Goal: Task Accomplishment & Management: Use online tool/utility

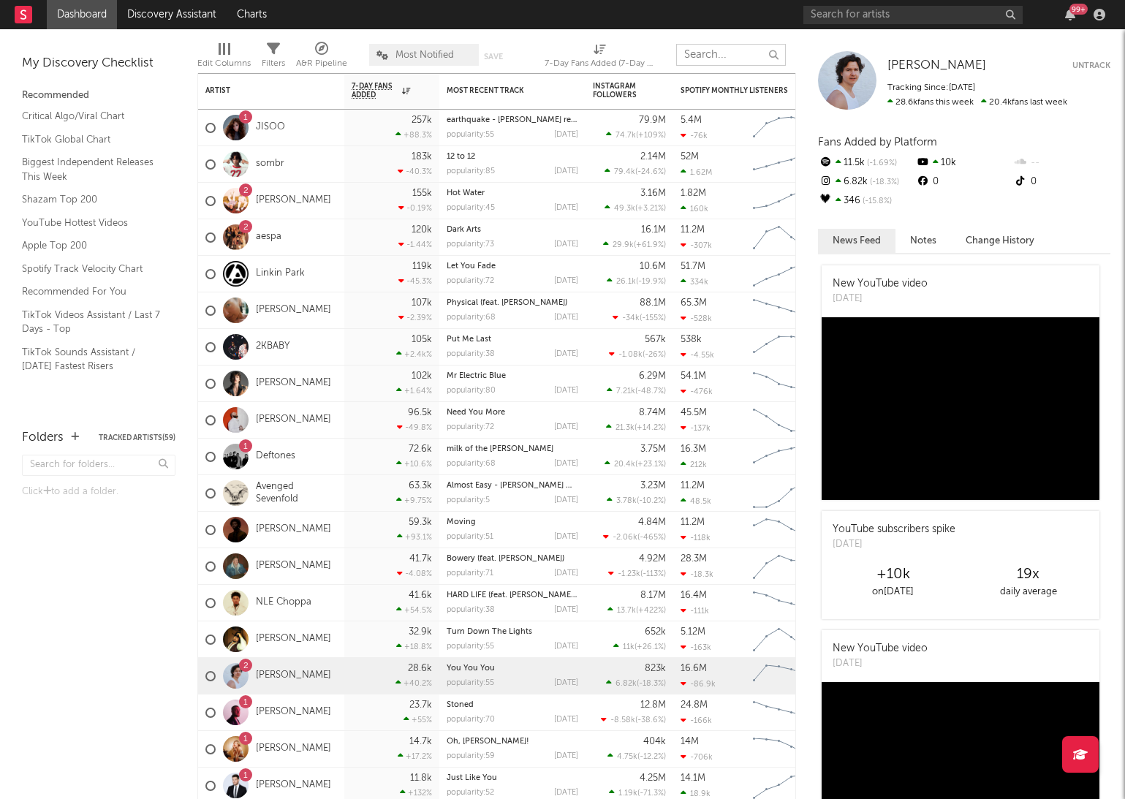
click at [735, 50] on input "text" at bounding box center [731, 55] width 110 height 22
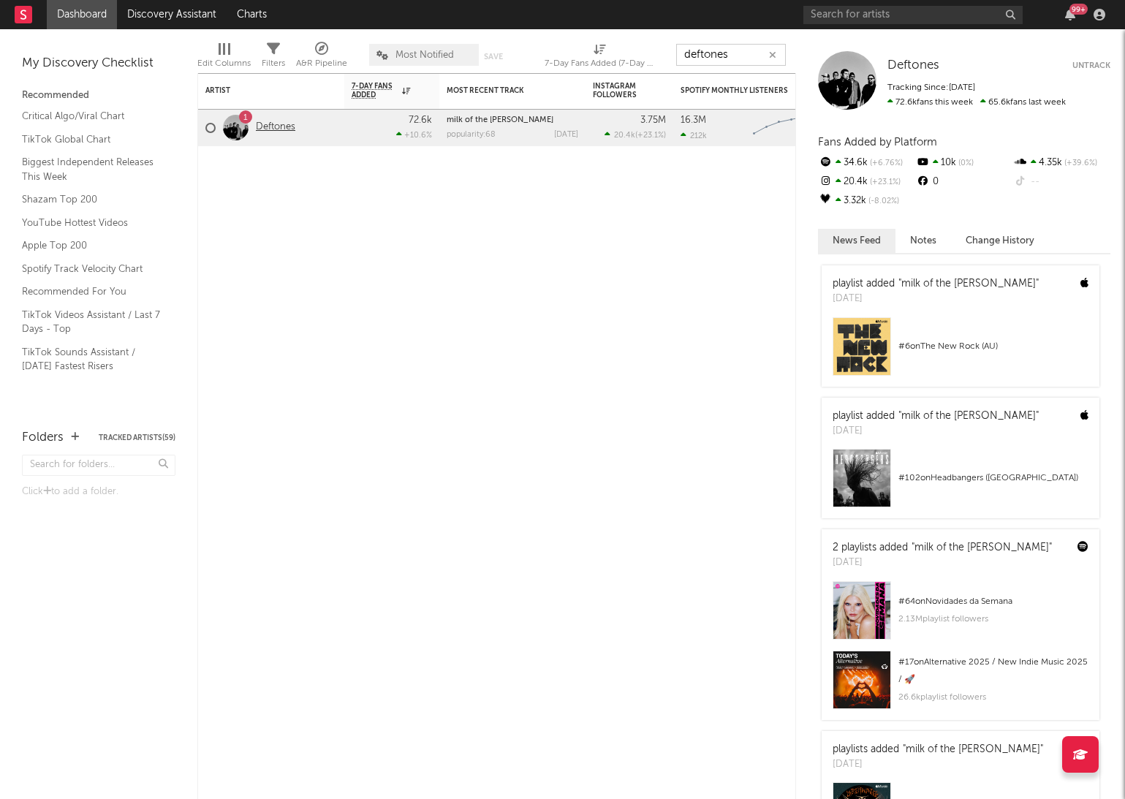
type input "deftones"
click at [295, 126] on div "1 Deftones" at bounding box center [271, 128] width 146 height 37
click at [290, 124] on link "Deftones" at bounding box center [275, 127] width 39 height 12
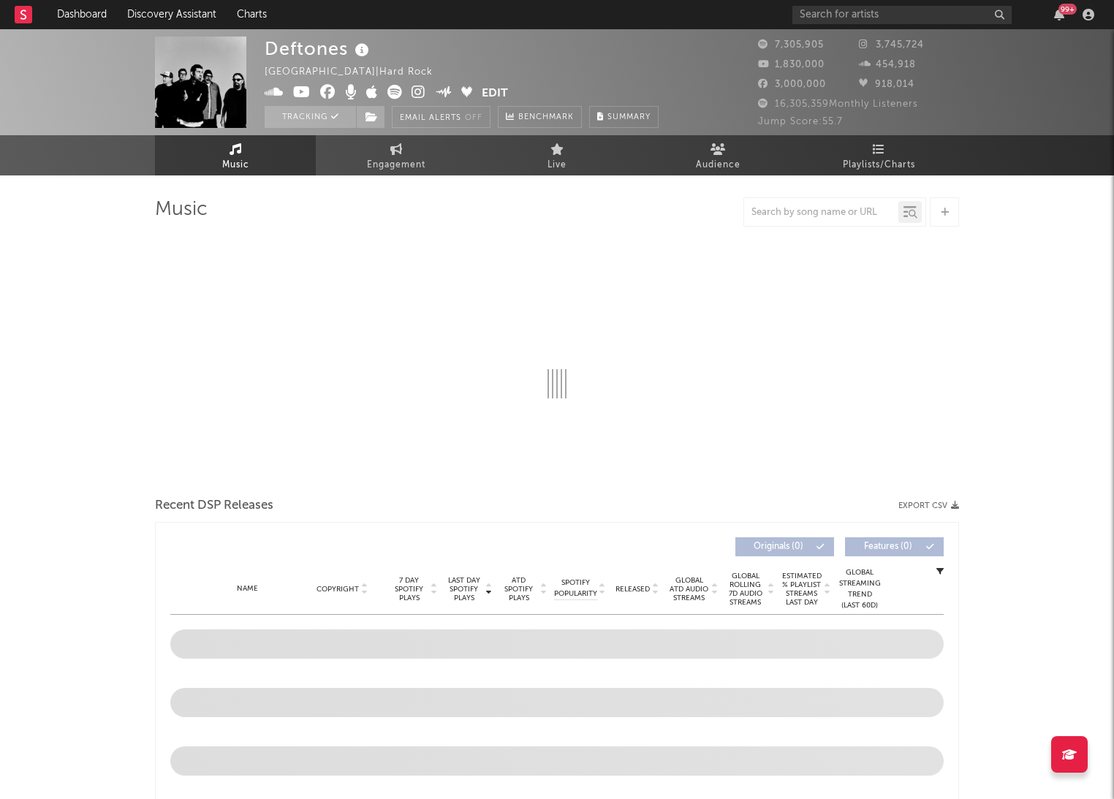
select select "6m"
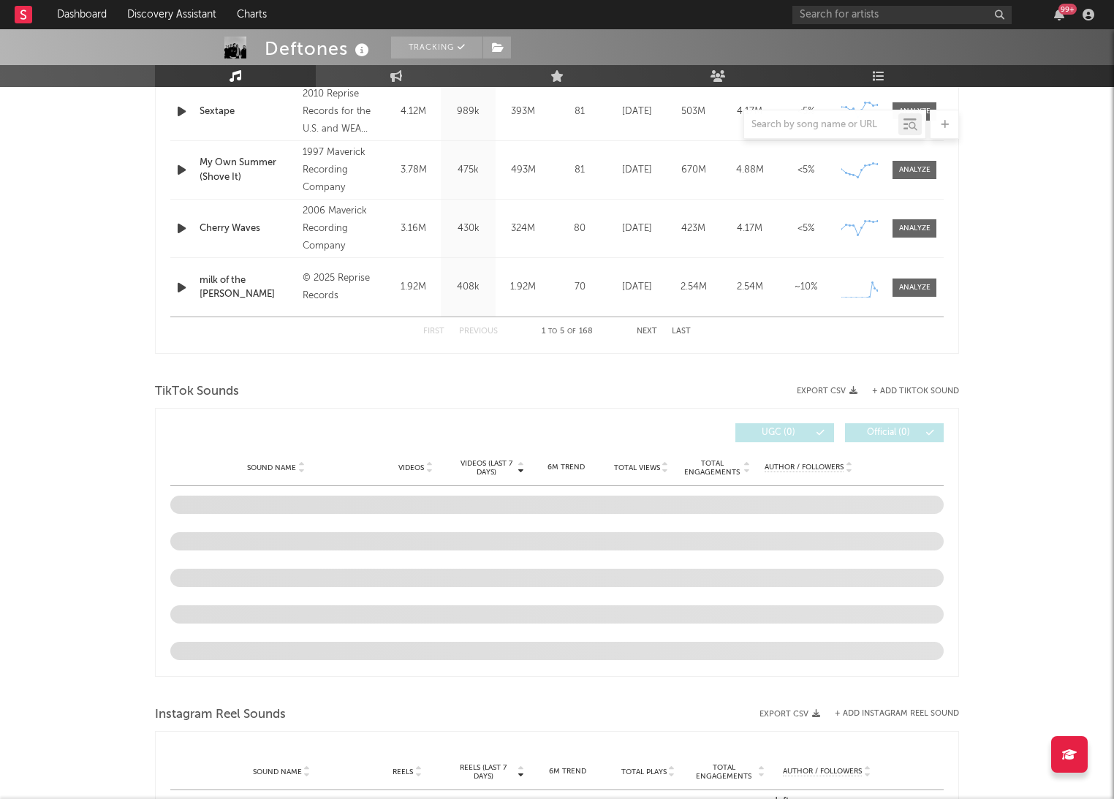
scroll to position [713, 0]
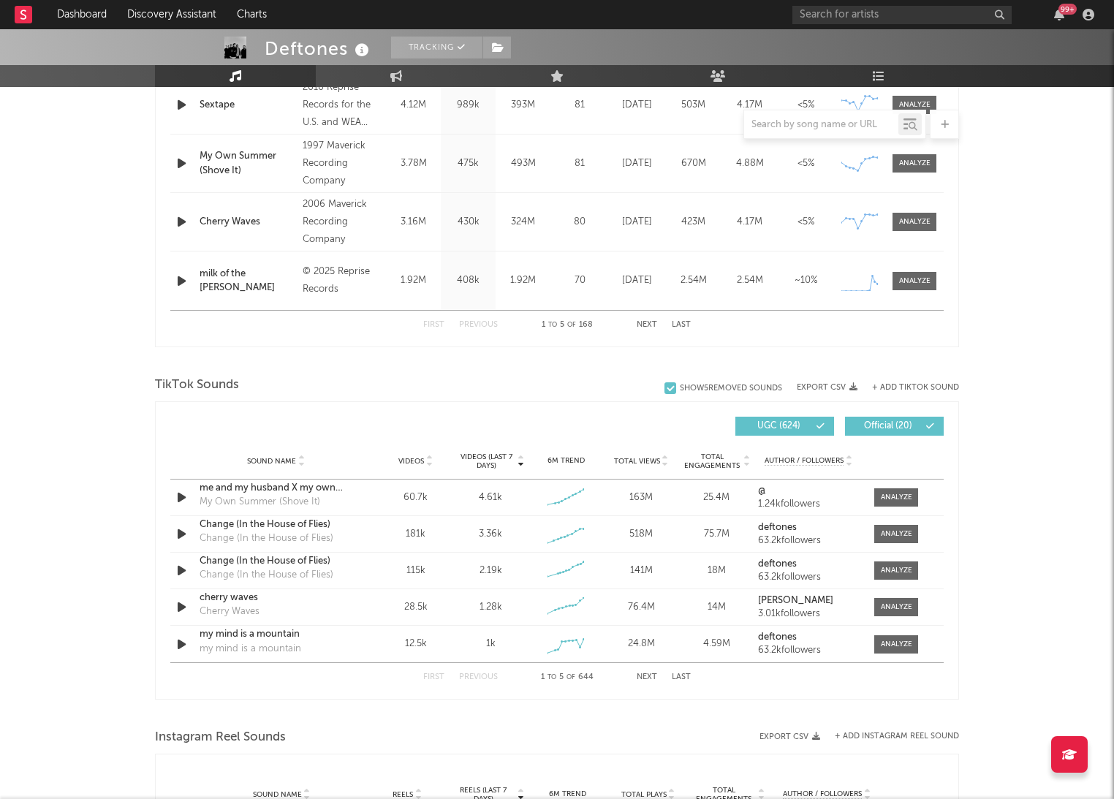
click at [434, 375] on div "TikTok Sounds" at bounding box center [557, 385] width 804 height 25
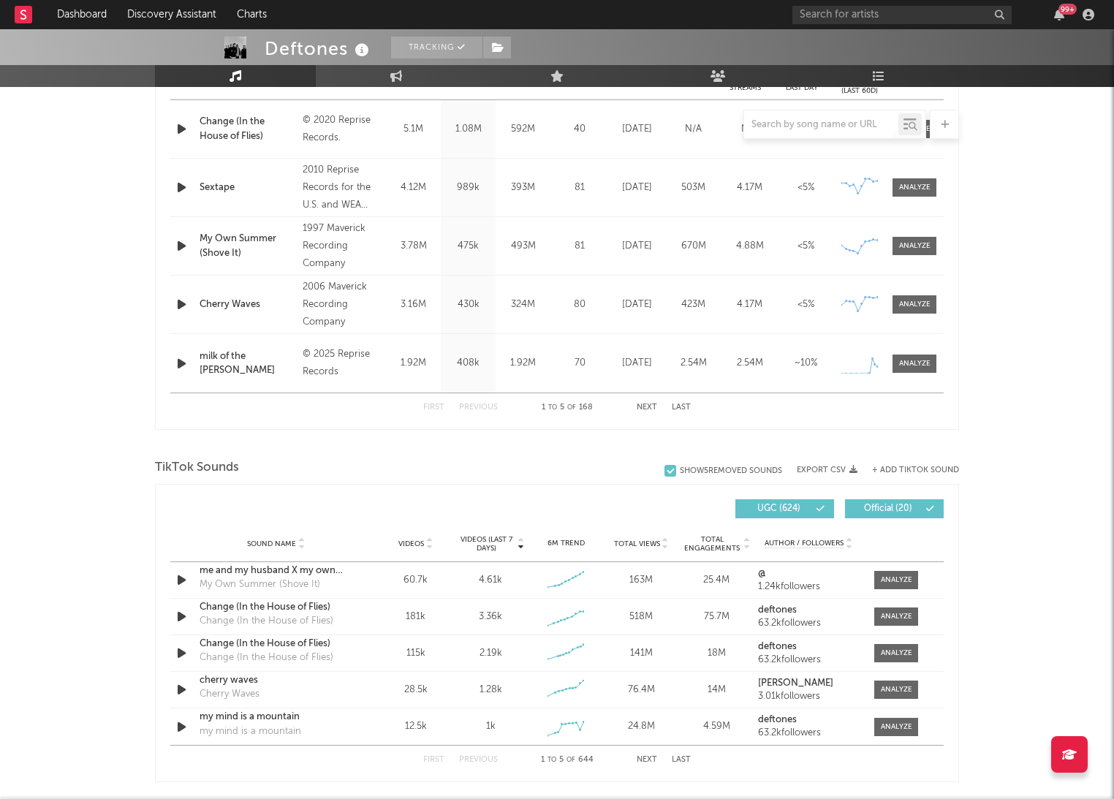
scroll to position [649, 0]
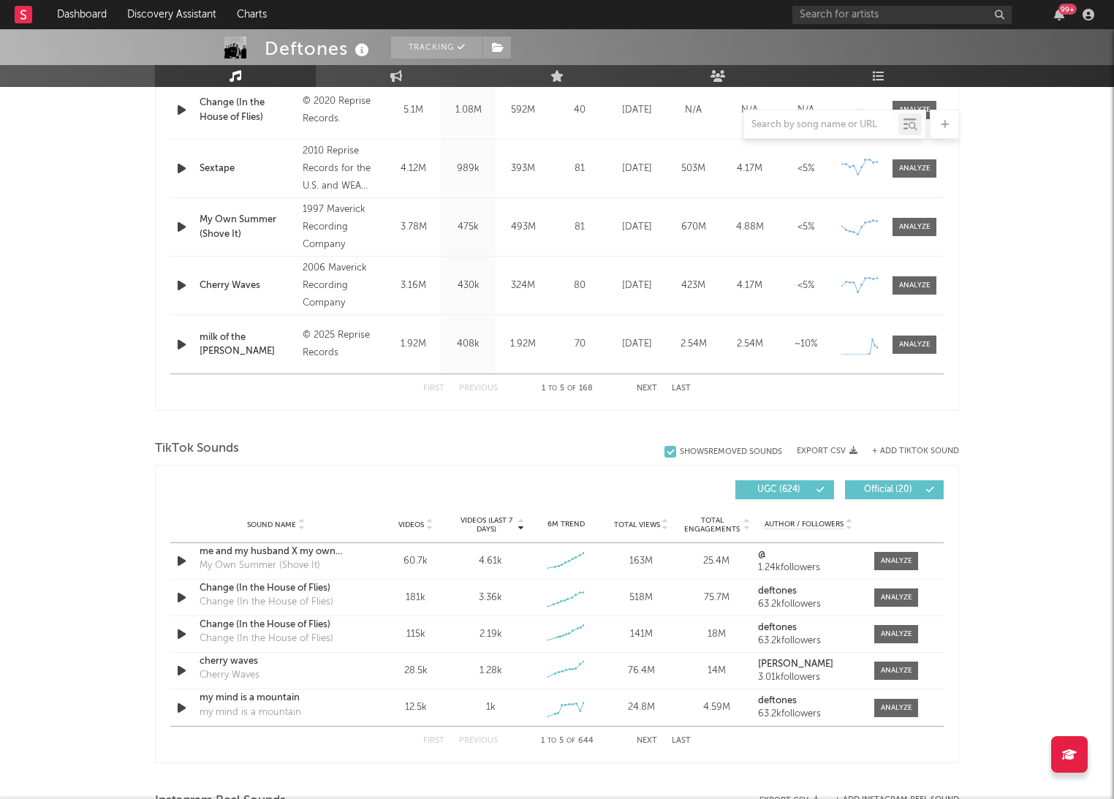
click at [423, 425] on div at bounding box center [557, 426] width 804 height 22
click at [603, 495] on div "UGC ( 624 ) Official ( 20 )" at bounding box center [750, 489] width 387 height 19
click at [875, 709] on span at bounding box center [897, 708] width 44 height 18
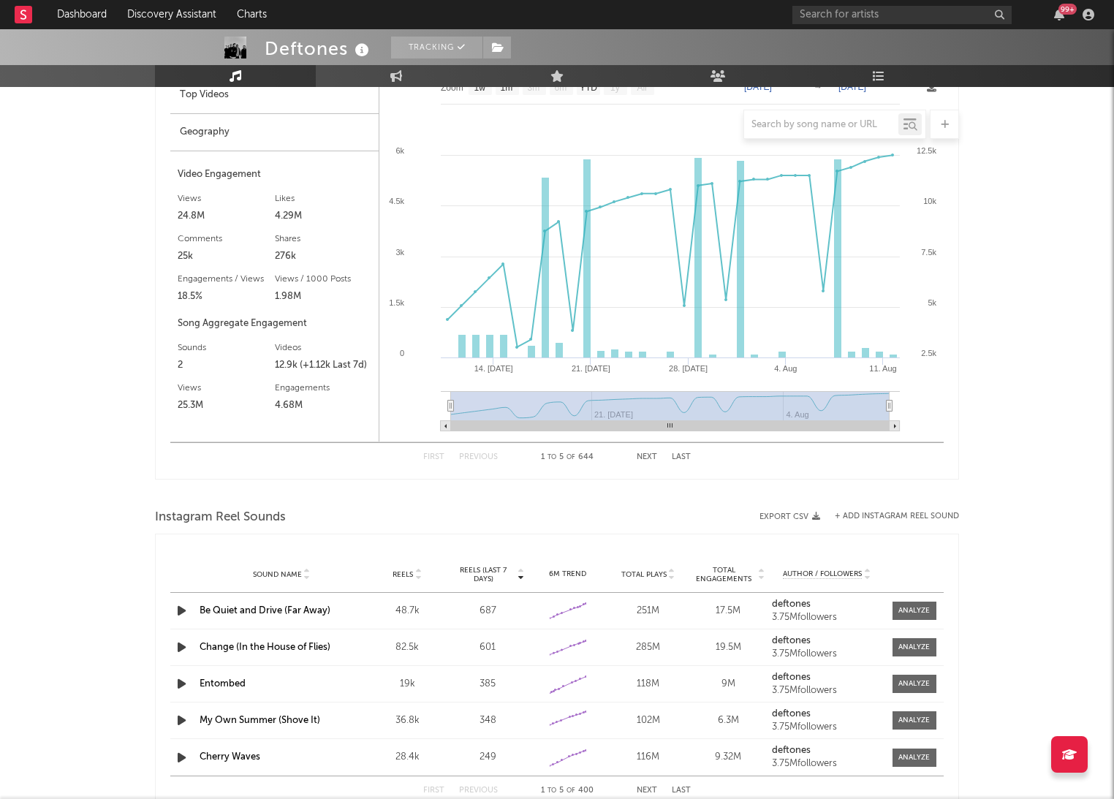
scroll to position [1059, 0]
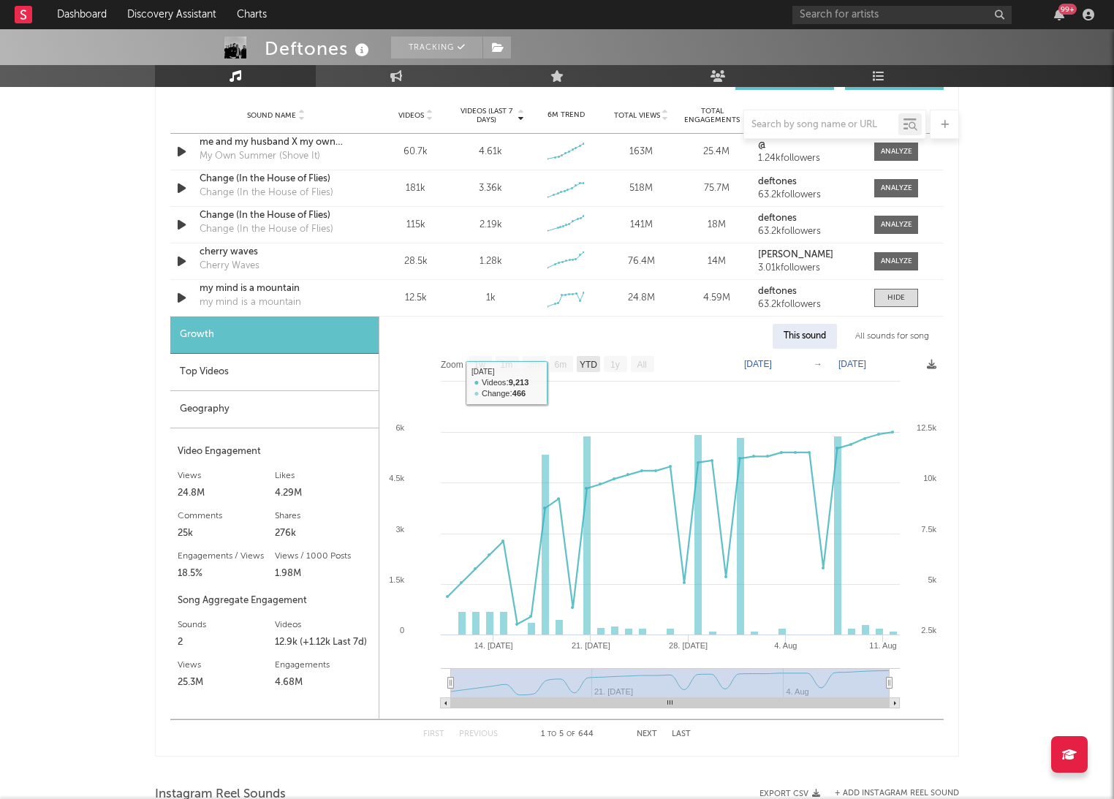
click at [589, 367] on text "YTD" at bounding box center [589, 365] width 18 height 10
select select "YTD"
click at [466, 610] on rect at bounding box center [662, 534] width 564 height 370
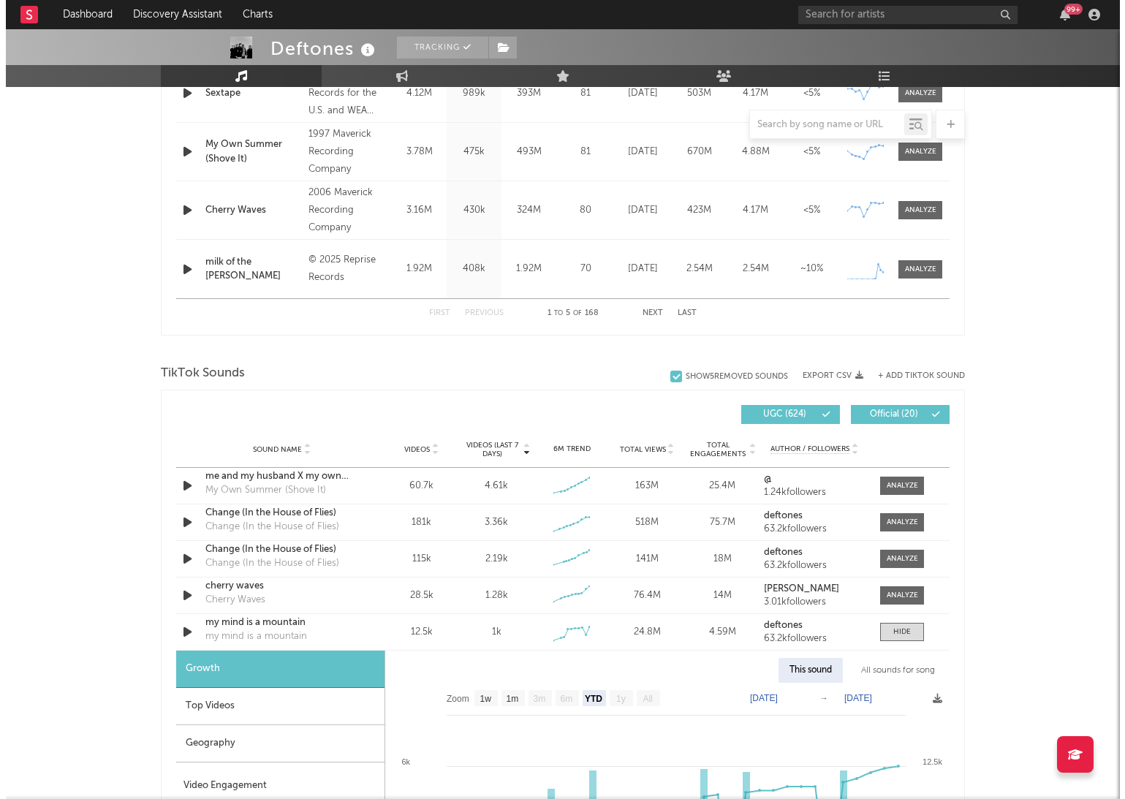
scroll to position [894, 0]
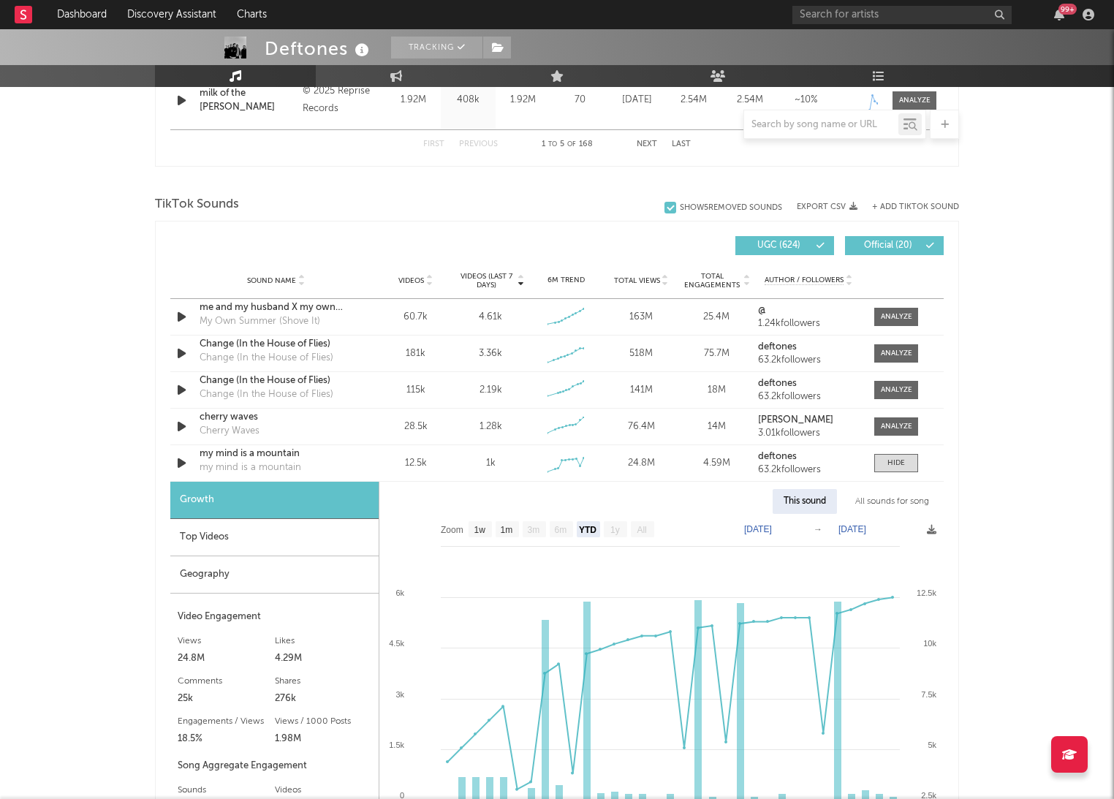
click at [901, 208] on button "+ Add TikTok Sound" at bounding box center [915, 207] width 87 height 8
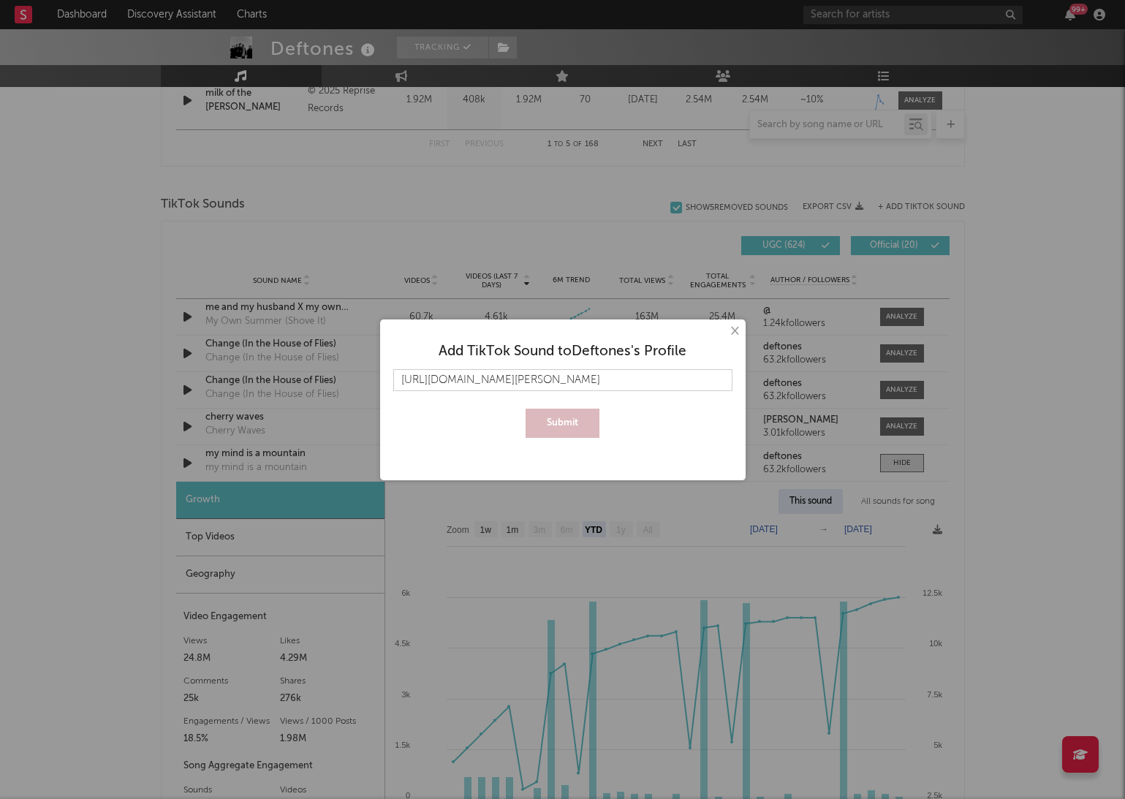
scroll to position [0, 61]
type input "[URL][DOMAIN_NAME][PERSON_NAME]"
click at [537, 419] on button "Submit" at bounding box center [563, 423] width 74 height 29
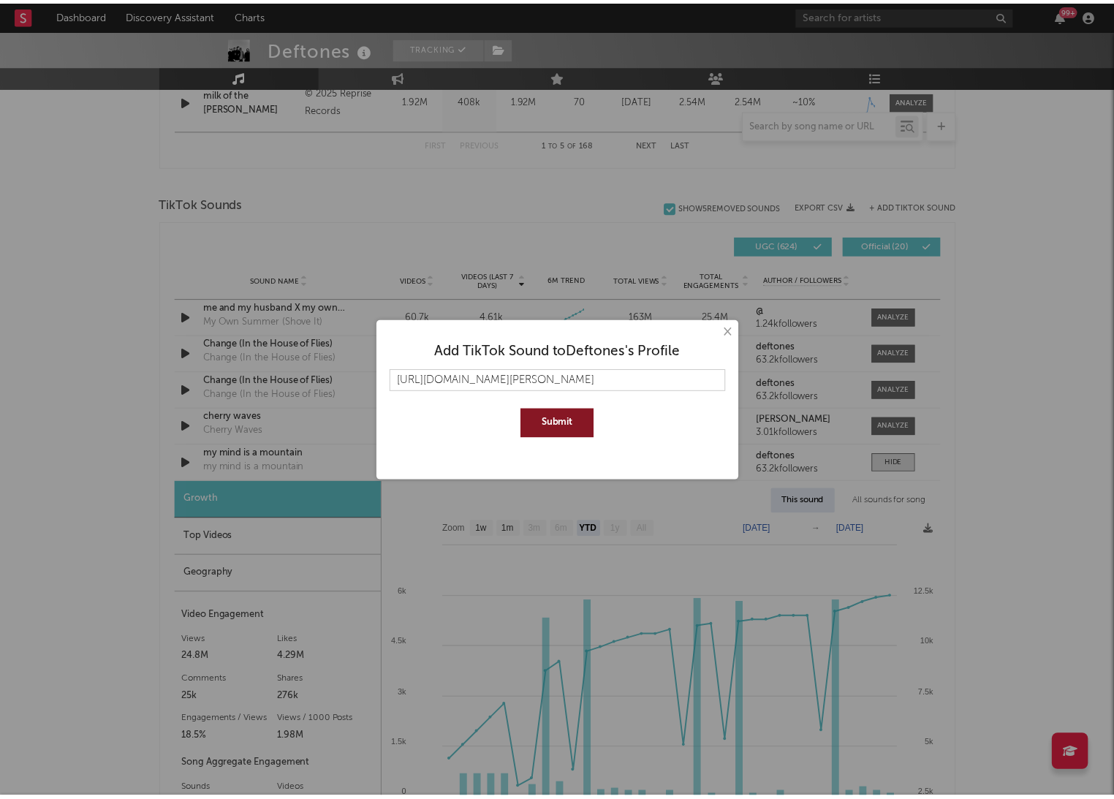
scroll to position [0, 0]
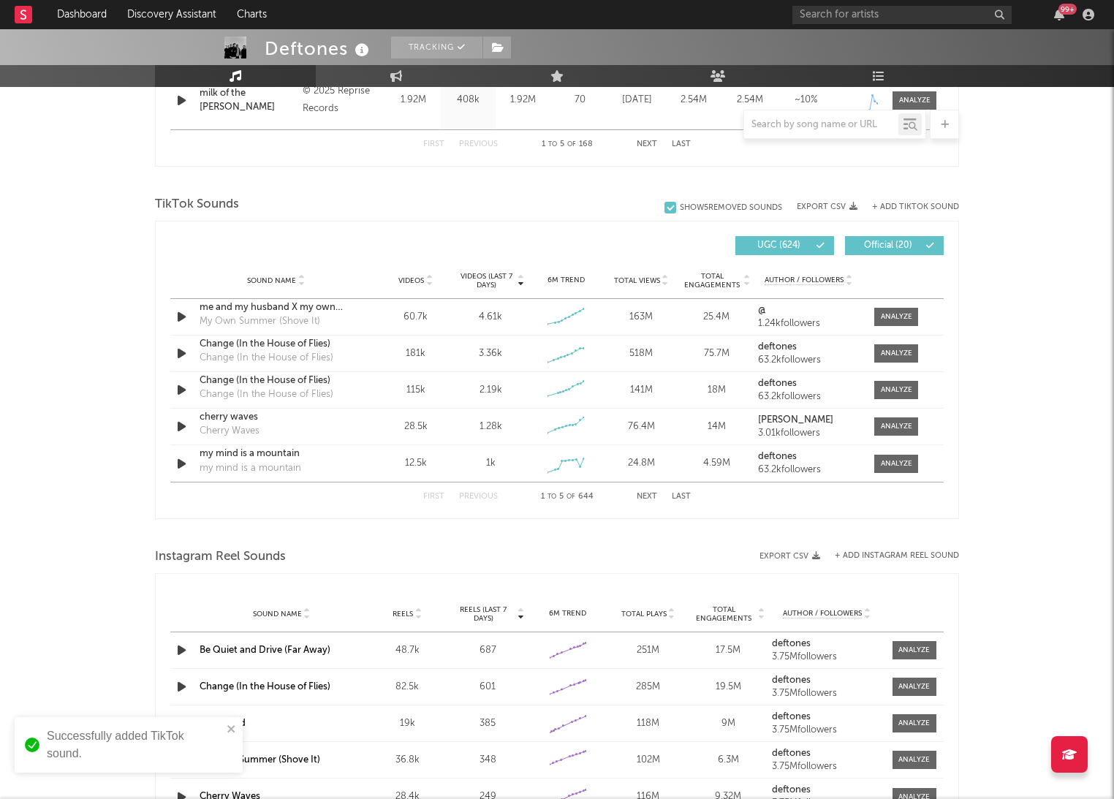
click at [118, 423] on div "Deftones Tracking [GEOGRAPHIC_DATA] | Hard Rock Edit Tracking Email Alerts Off …" at bounding box center [557, 240] width 1114 height 2209
click at [785, 127] on input "text" at bounding box center [821, 125] width 154 height 12
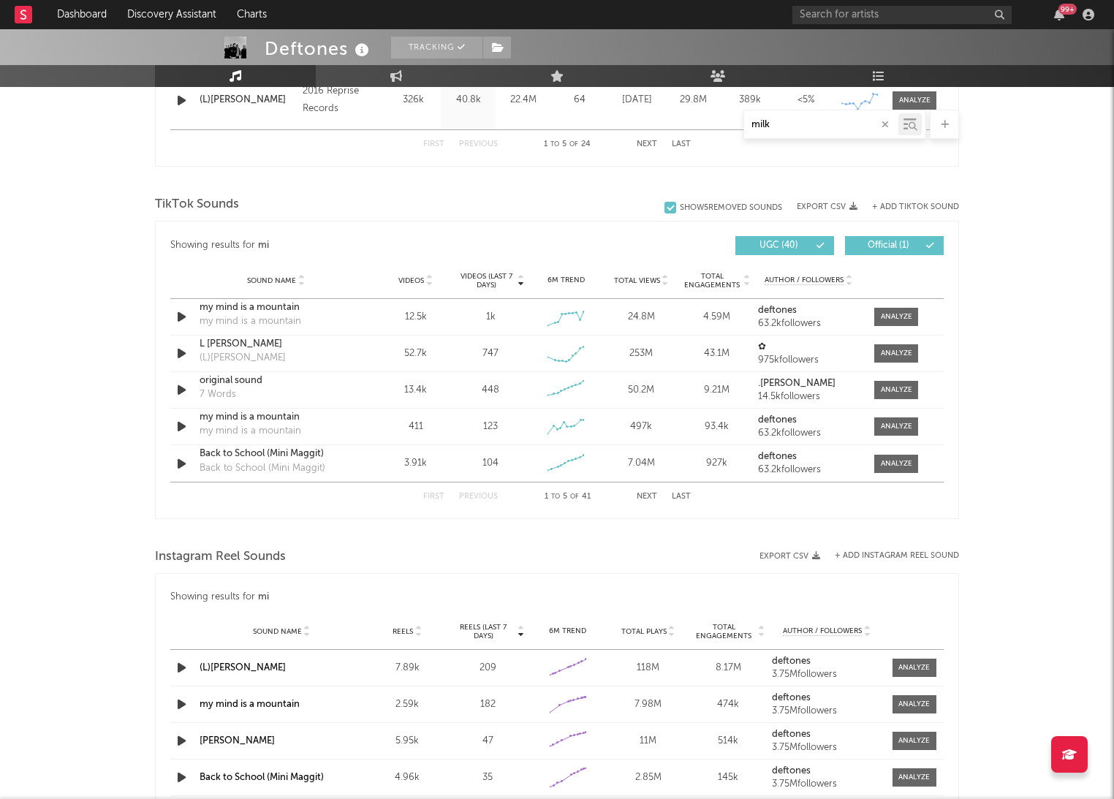
scroll to position [660, 0]
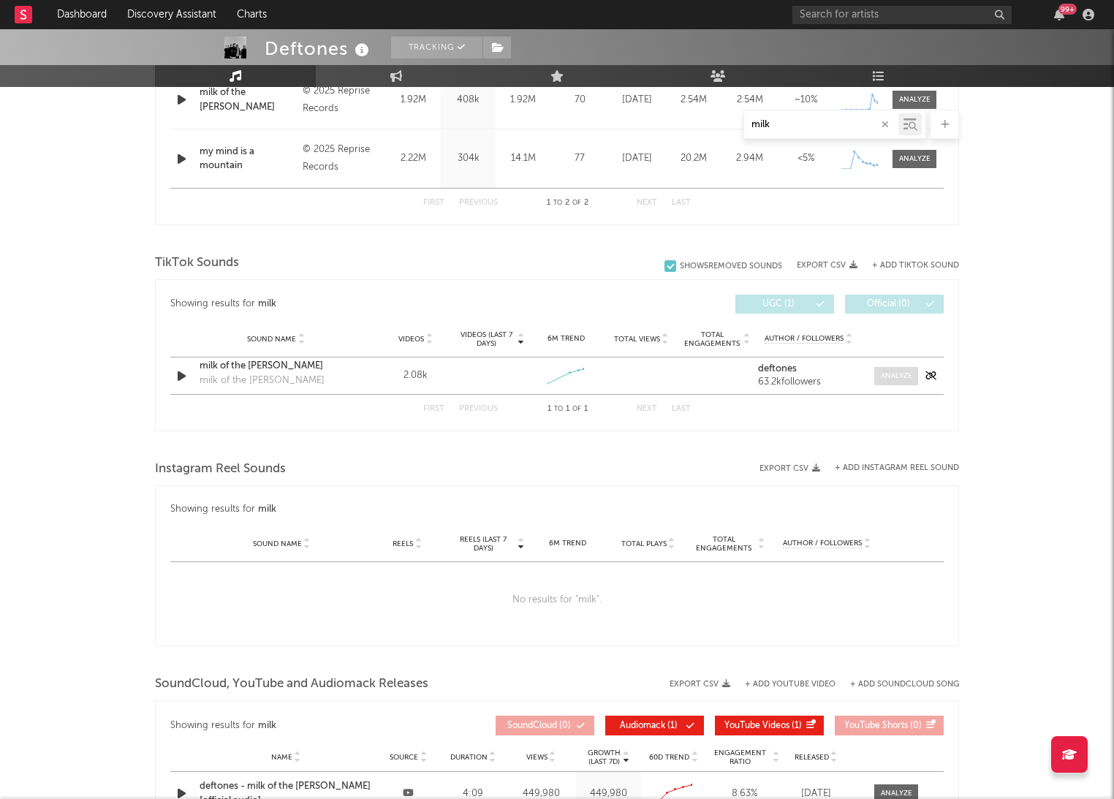
type input "milk"
click at [891, 377] on div at bounding box center [896, 376] width 31 height 11
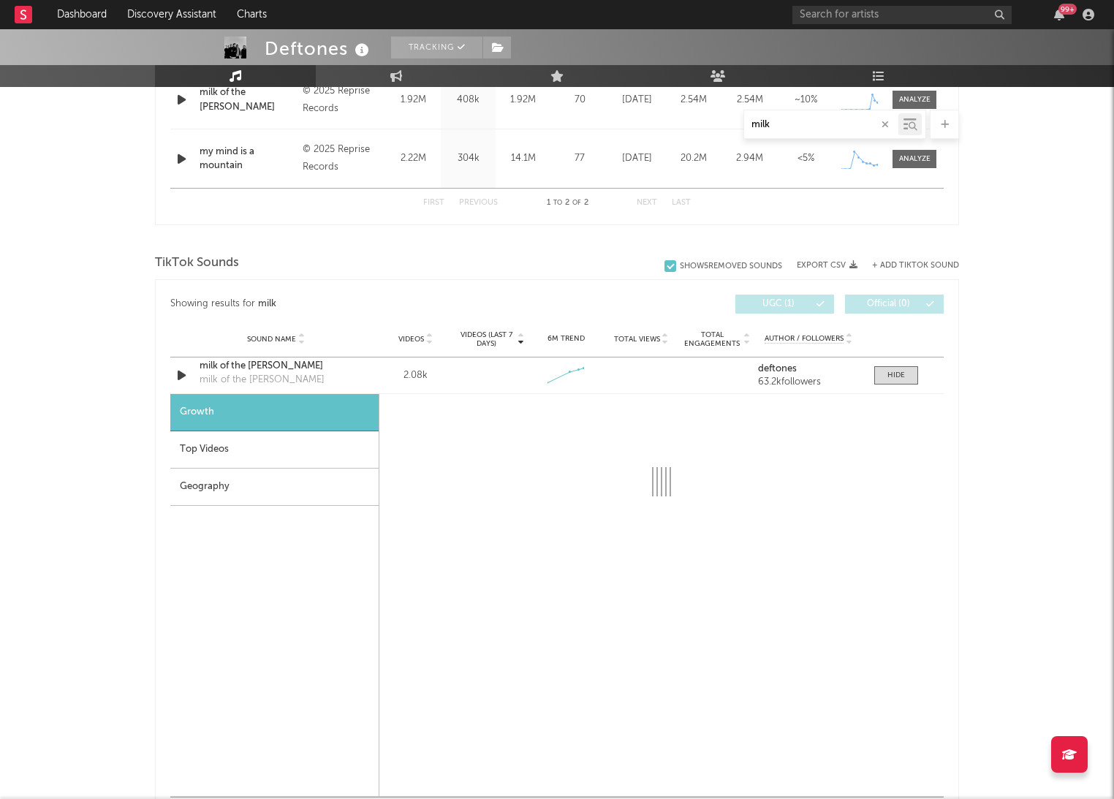
select select "1w"
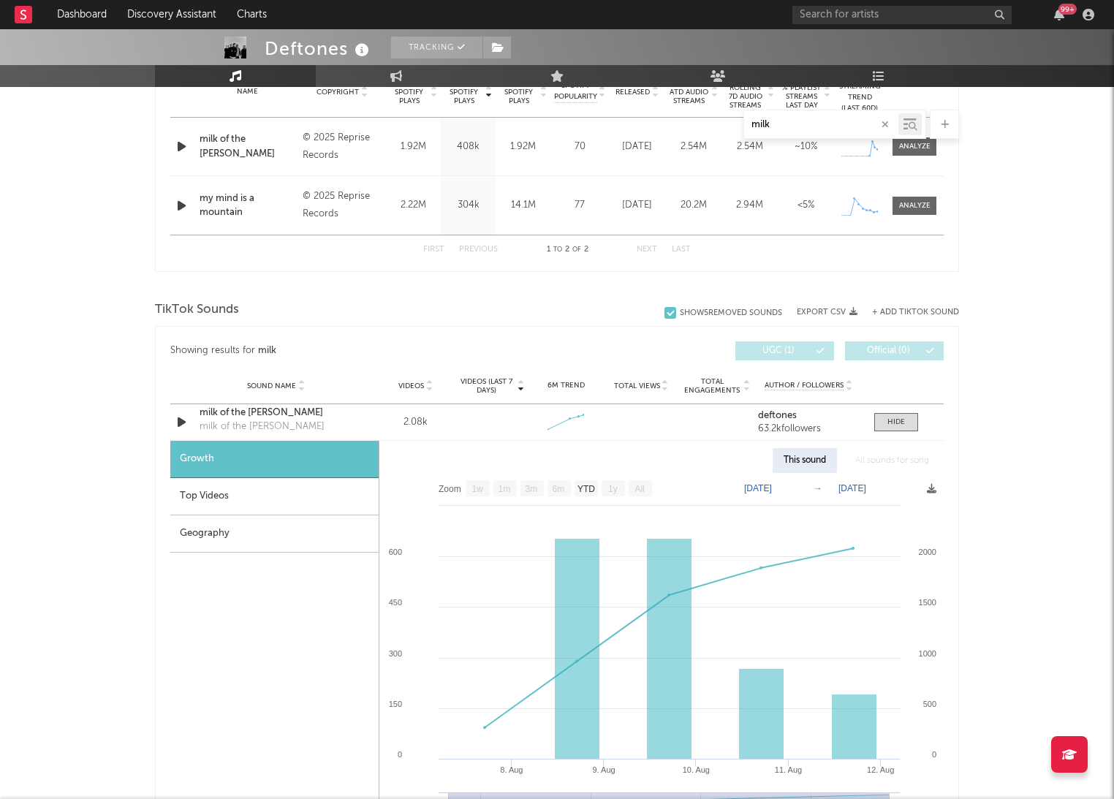
scroll to position [554, 0]
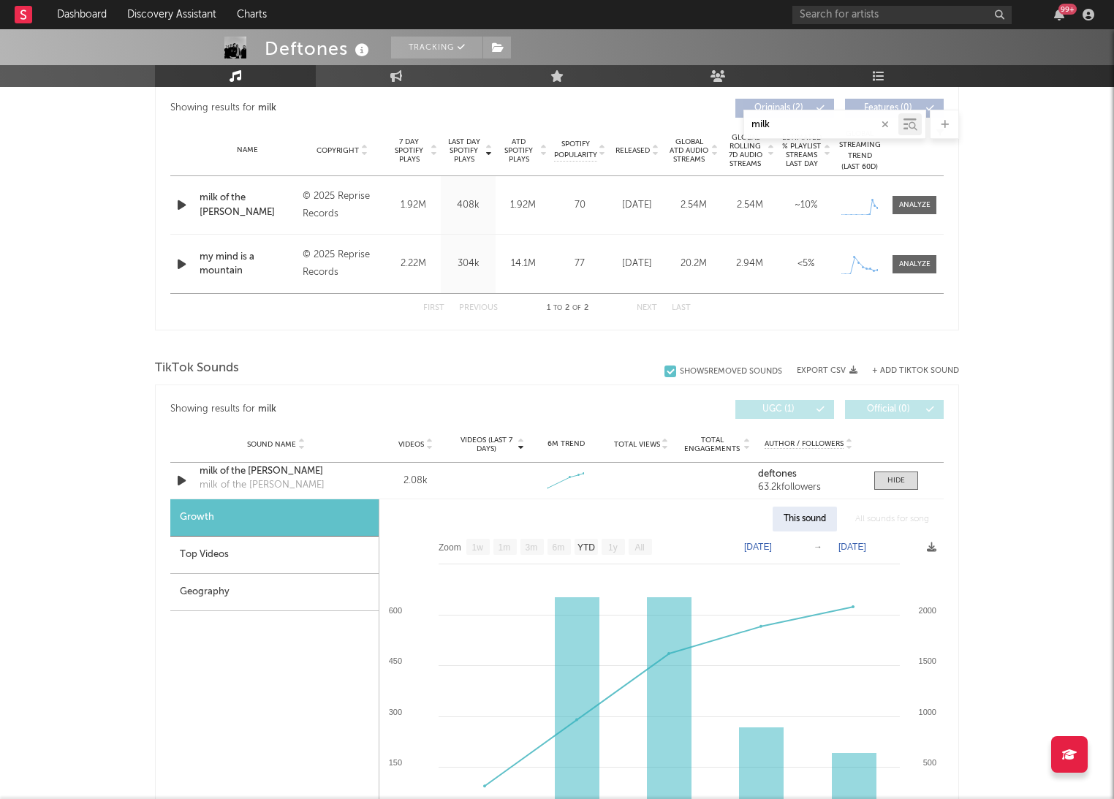
click at [886, 121] on icon "button" at bounding box center [885, 125] width 7 height 10
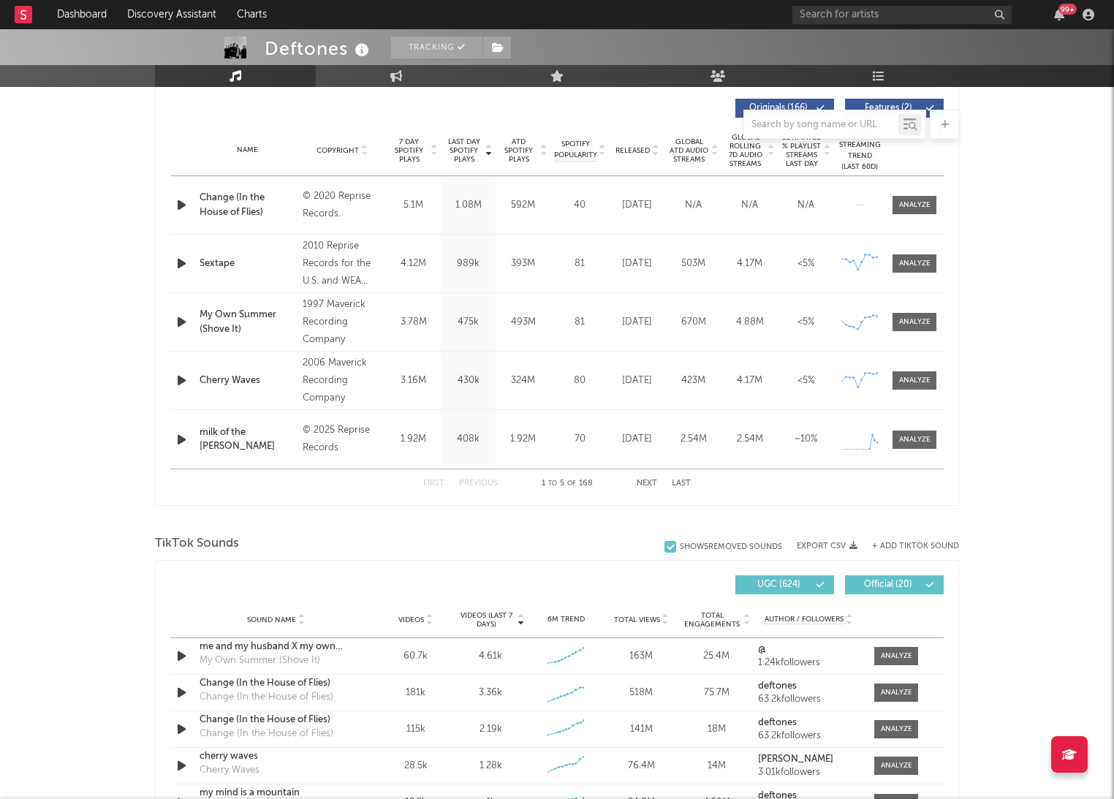
scroll to position [657, 0]
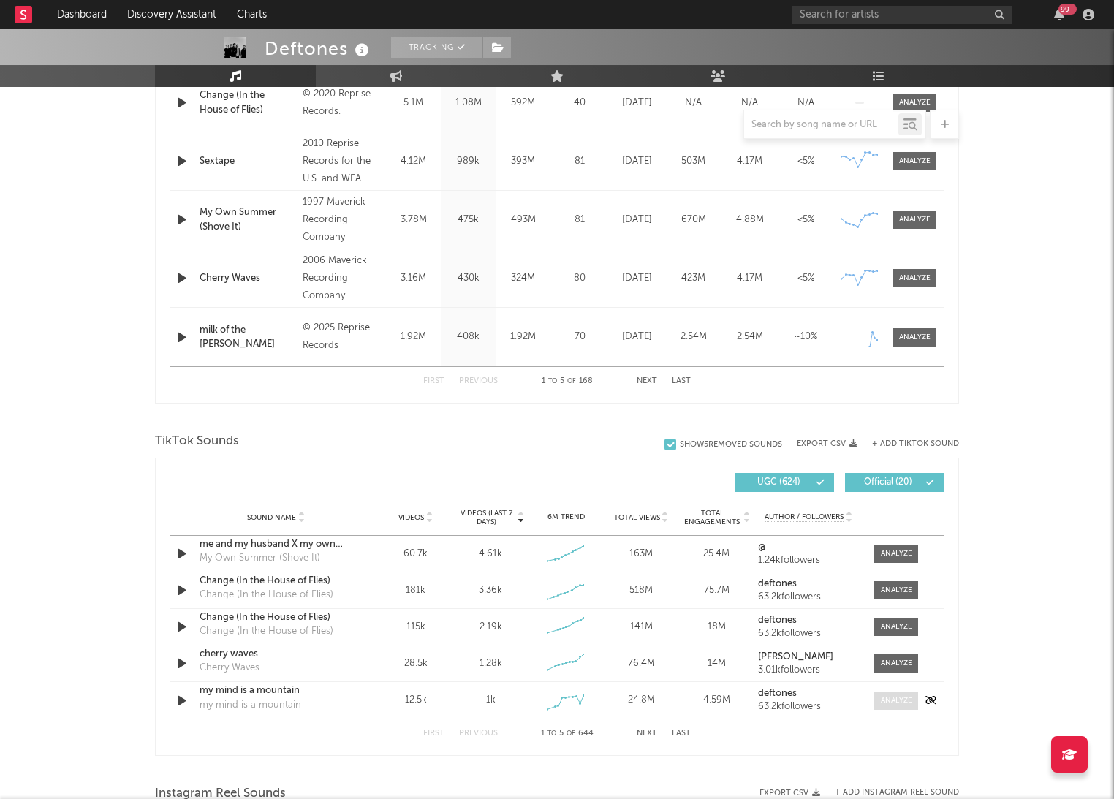
click at [899, 692] on span at bounding box center [897, 701] width 44 height 18
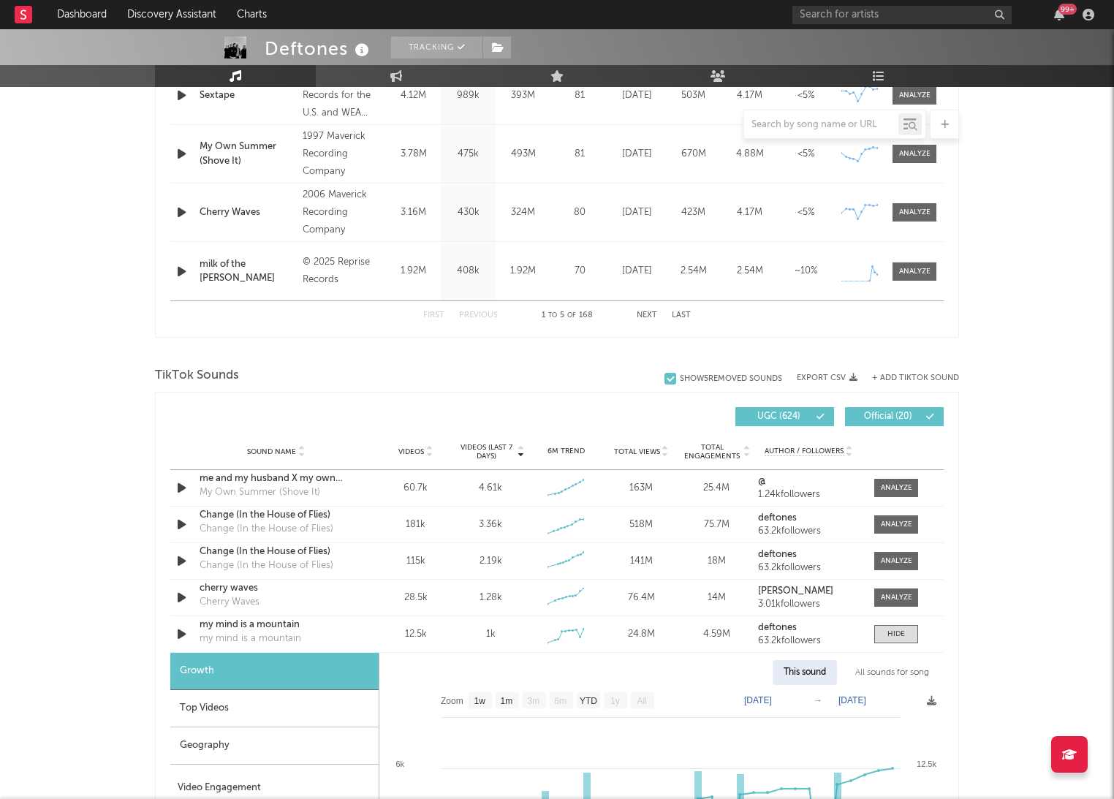
scroll to position [1087, 0]
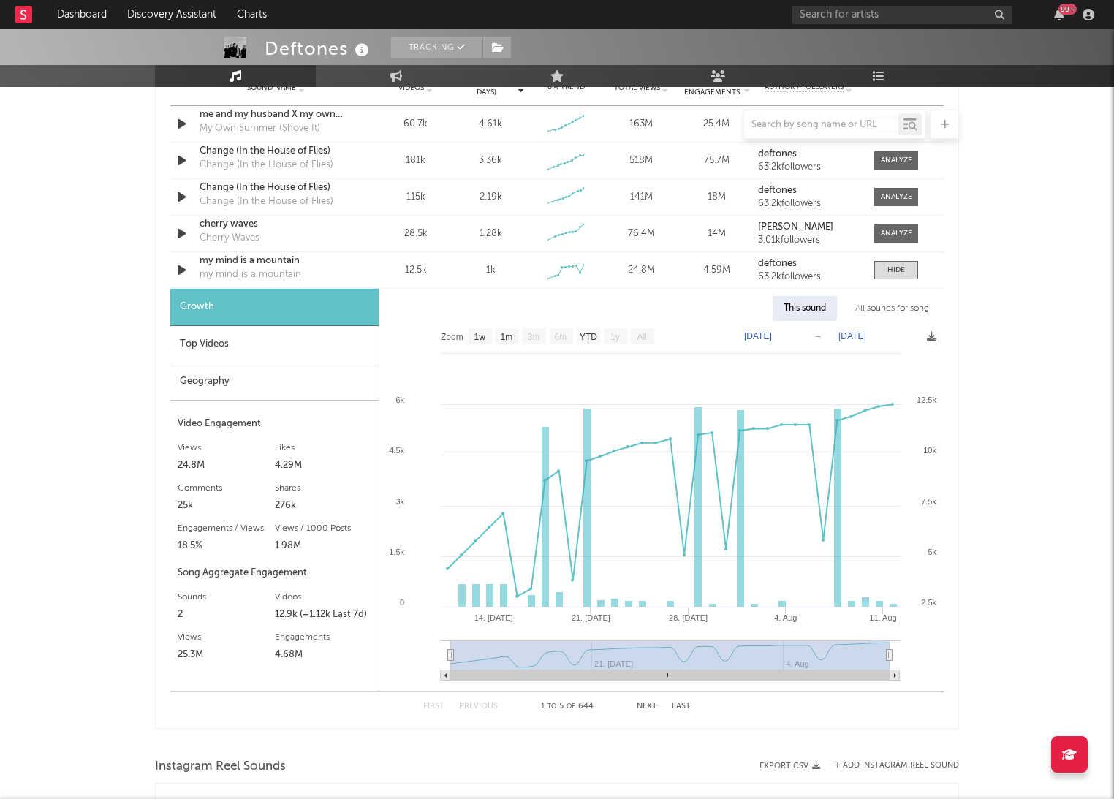
click at [600, 336] on rect at bounding box center [662, 506] width 564 height 370
click at [597, 336] on text "YTD" at bounding box center [589, 337] width 18 height 10
select select "YTD"
